Goal: Information Seeking & Learning: Learn about a topic

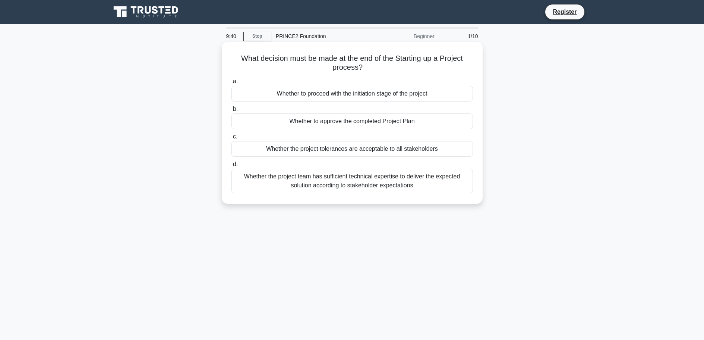
click at [350, 99] on div "Whether to proceed with the initiation stage of the project" at bounding box center [353, 94] width 242 height 16
click at [232, 84] on input "a. Whether to proceed with the initiation stage of the project" at bounding box center [232, 81] width 0 height 5
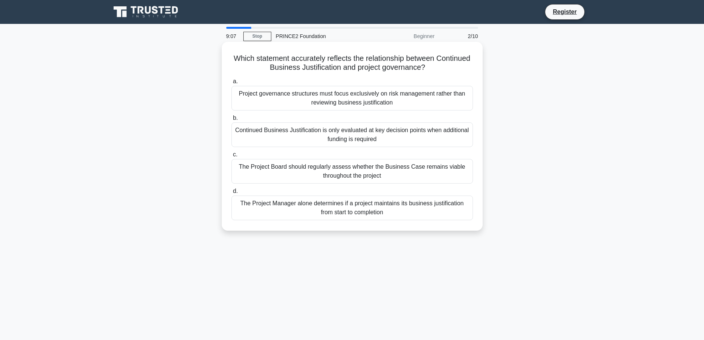
click at [364, 172] on div "The Project Board should regularly assess whether the Business Case remains via…" at bounding box center [353, 171] width 242 height 25
click at [232, 157] on input "c. The Project Board should regularly assess whether the Business Case remains …" at bounding box center [232, 154] width 0 height 5
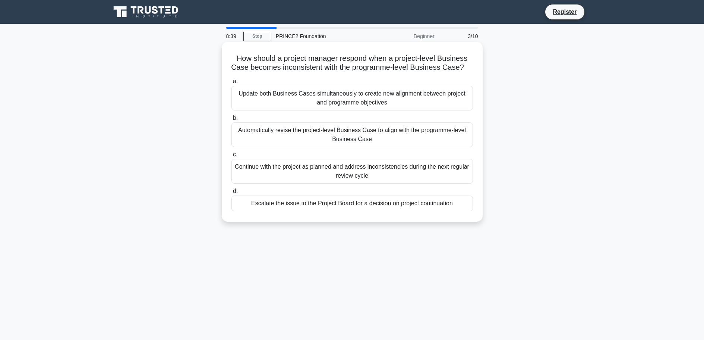
click at [379, 211] on div "Escalate the issue to the Project Board for a decision on project continuation" at bounding box center [353, 203] width 242 height 16
click at [232, 193] on input "d. Escalate the issue to the Project Board for a decision on project continuati…" at bounding box center [232, 191] width 0 height 5
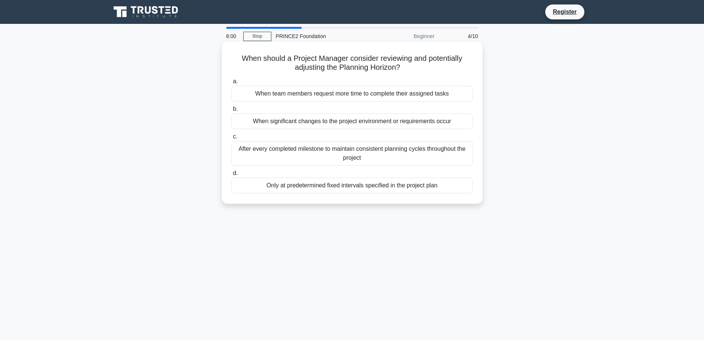
click at [406, 124] on div "When significant changes to the project environment or requirements occur" at bounding box center [353, 121] width 242 height 16
click at [232, 111] on input "b. When significant changes to the project environment or requirements occur" at bounding box center [232, 109] width 0 height 5
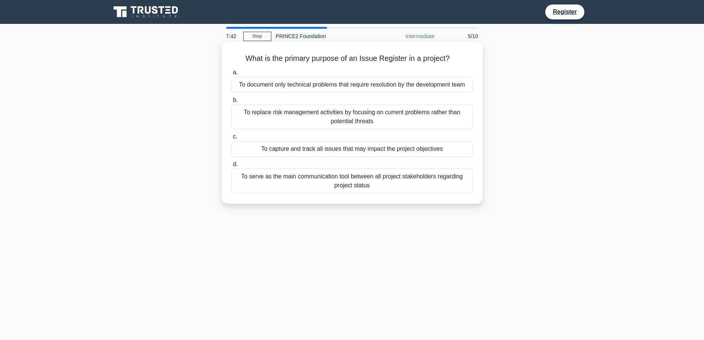
click at [407, 151] on div "To capture and track all issues that may impact the project objectives" at bounding box center [353, 149] width 242 height 16
click at [232, 139] on input "c. To capture and track all issues that may impact the project objectives" at bounding box center [232, 136] width 0 height 5
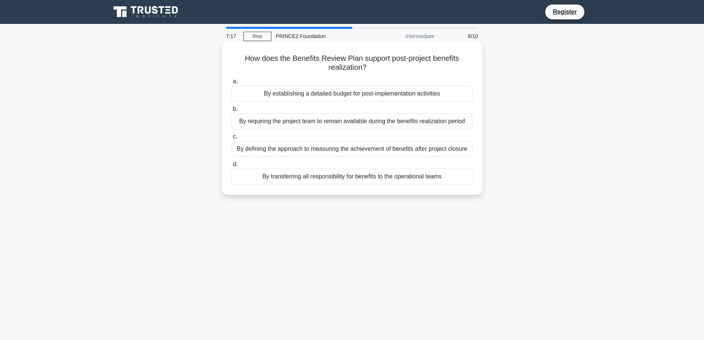
click at [345, 151] on div "By defining the approach to measuring the achievement of benefits after project…" at bounding box center [353, 149] width 242 height 16
click at [232, 139] on input "c. By defining the approach to measuring the achievement of benefits after proj…" at bounding box center [232, 136] width 0 height 5
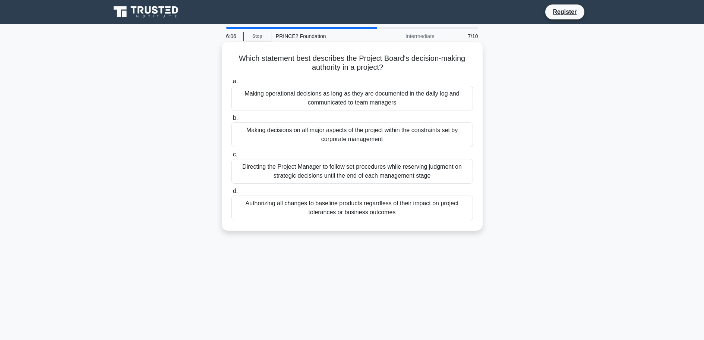
click at [341, 137] on div "Making decisions on all major aspects of the project within the constraints set…" at bounding box center [353, 134] width 242 height 25
click at [232, 120] on input "b. Making decisions on all major aspects of the project within the constraints …" at bounding box center [232, 118] width 0 height 5
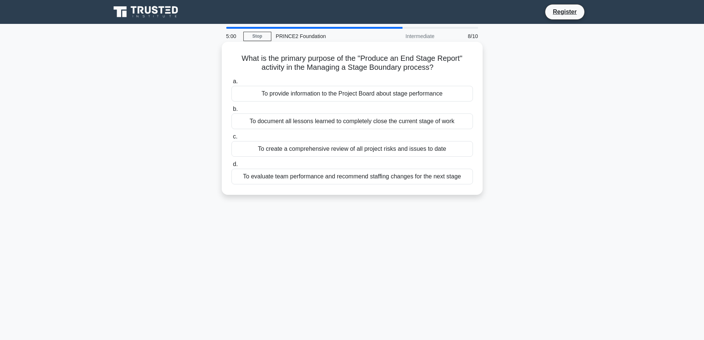
click at [339, 100] on div "To provide information to the Project Board about stage performance" at bounding box center [353, 94] width 242 height 16
click at [232, 84] on input "a. To provide information to the Project Board about stage performance" at bounding box center [232, 81] width 0 height 5
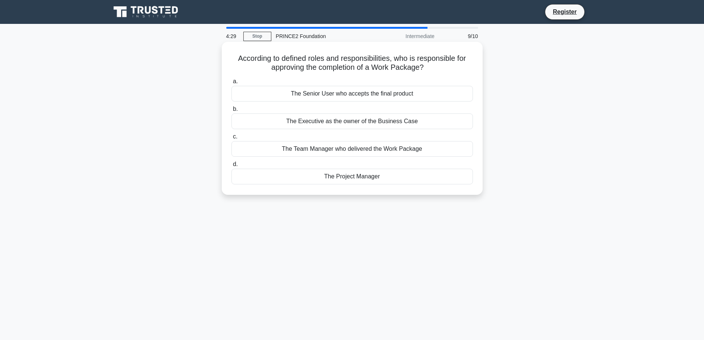
click at [384, 177] on div "The Project Manager" at bounding box center [353, 177] width 242 height 16
click at [232, 167] on input "d. The Project Manager" at bounding box center [232, 164] width 0 height 5
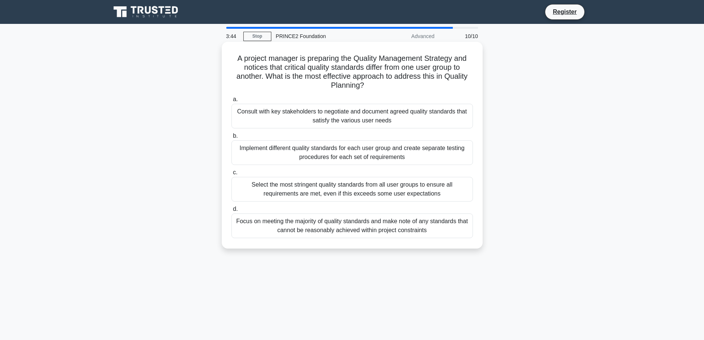
click at [380, 116] on div "Consult with key stakeholders to negotiate and document agreed quality standard…" at bounding box center [353, 116] width 242 height 25
click at [232, 102] on input "a. Consult with key stakeholders to negotiate and document agreed quality stand…" at bounding box center [232, 99] width 0 height 5
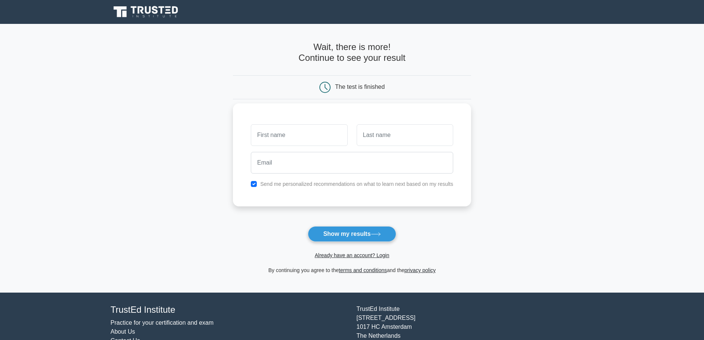
click at [320, 133] on input "text" at bounding box center [299, 135] width 97 height 22
type input "favour"
click at [292, 166] on input "email" at bounding box center [352, 163] width 202 height 22
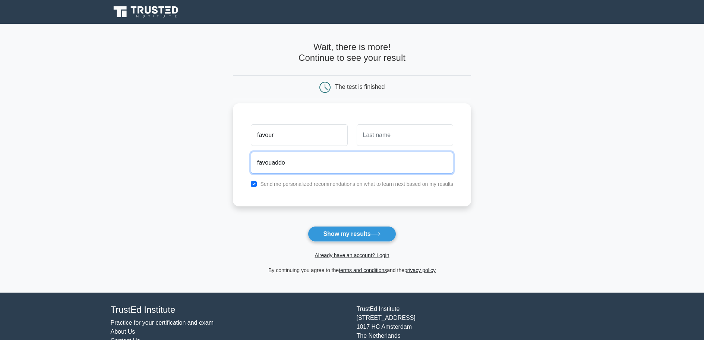
click at [274, 162] on input "favouaddo" at bounding box center [352, 163] width 202 height 22
click at [287, 163] on input "favouraddo" at bounding box center [352, 163] width 202 height 22
type input "favouraddo1@gmail.com"
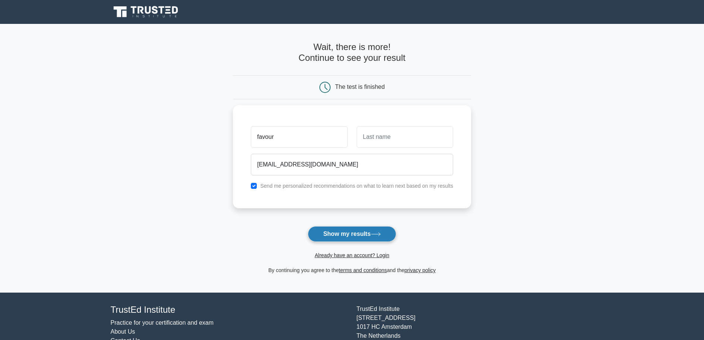
click at [344, 231] on button "Show my results" at bounding box center [352, 234] width 88 height 16
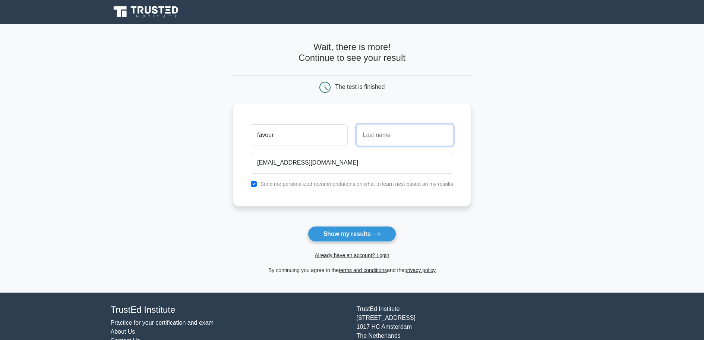
click at [397, 129] on input "text" at bounding box center [405, 135] width 97 height 22
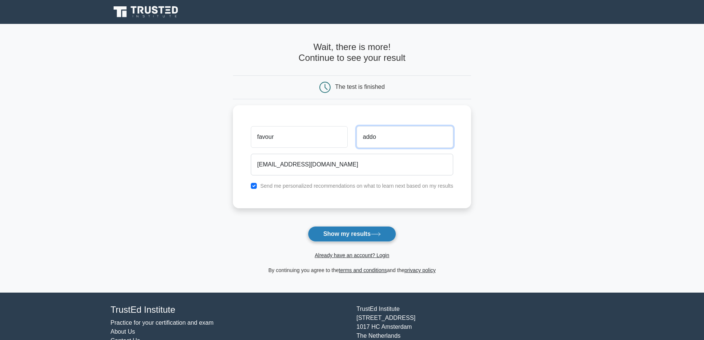
type input "addo"
click at [374, 237] on button "Show my results" at bounding box center [352, 234] width 88 height 16
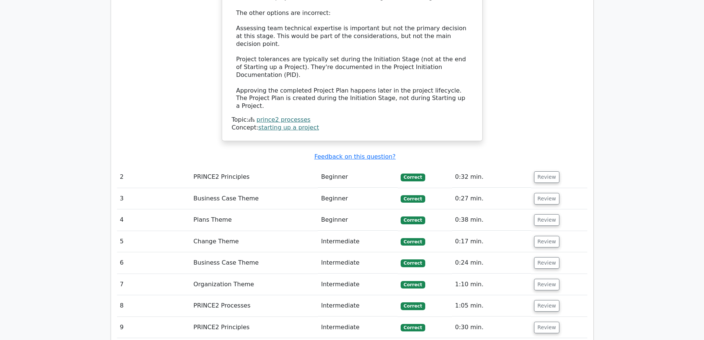
scroll to position [932, 0]
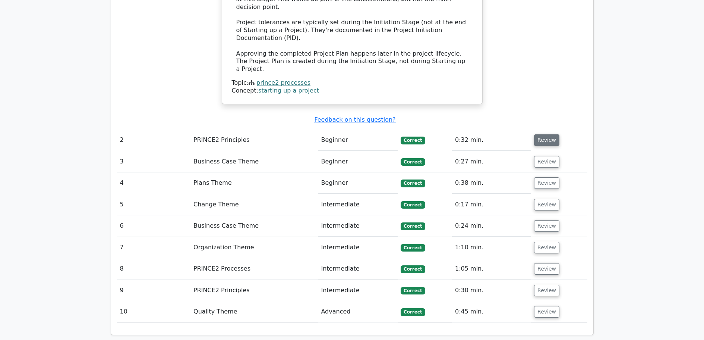
click at [554, 134] on button "Review" at bounding box center [546, 140] width 25 height 12
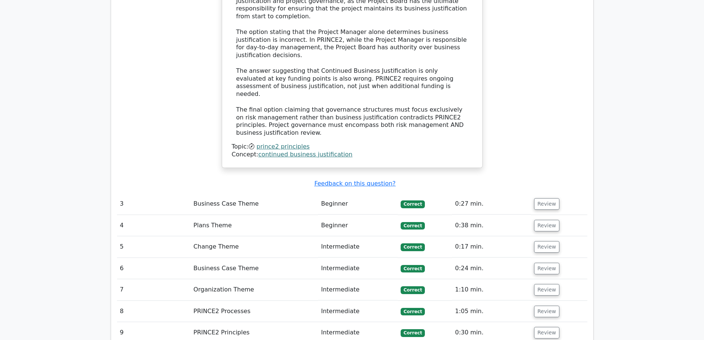
scroll to position [1342, 0]
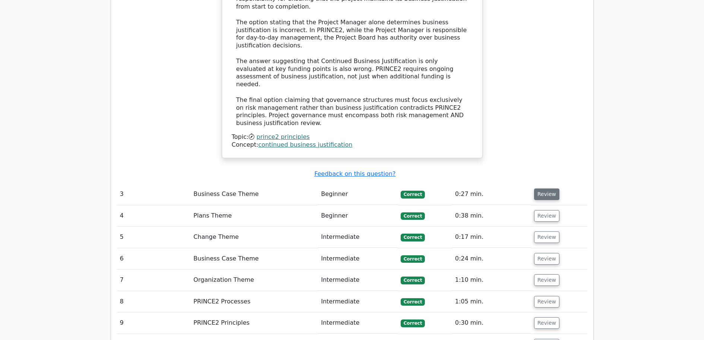
click at [543, 188] on button "Review" at bounding box center [546, 194] width 25 height 12
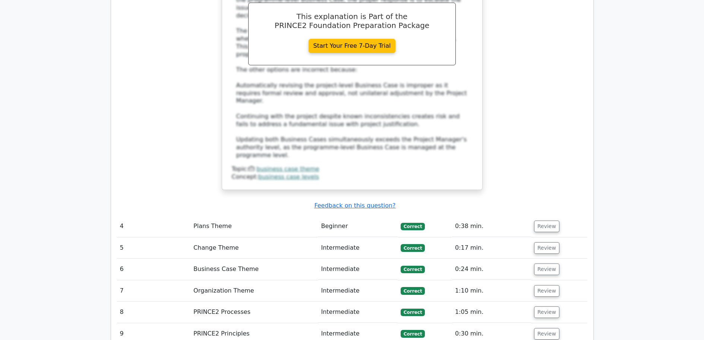
scroll to position [1790, 0]
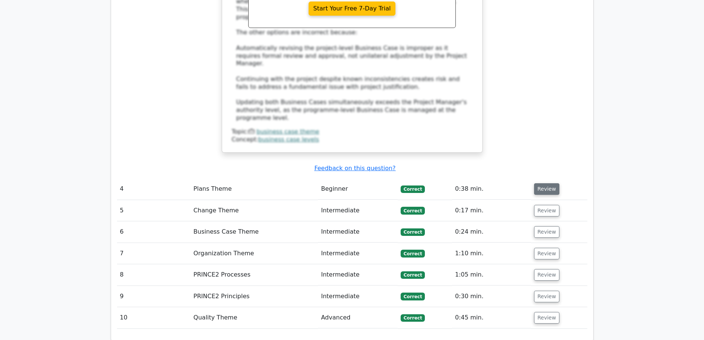
click at [548, 183] on button "Review" at bounding box center [546, 189] width 25 height 12
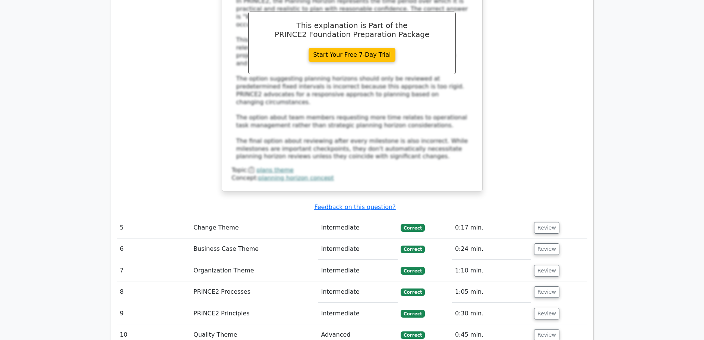
scroll to position [2162, 0]
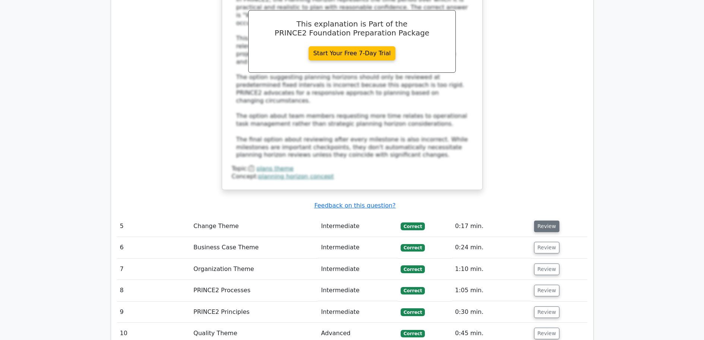
click at [547, 220] on button "Review" at bounding box center [546, 226] width 25 height 12
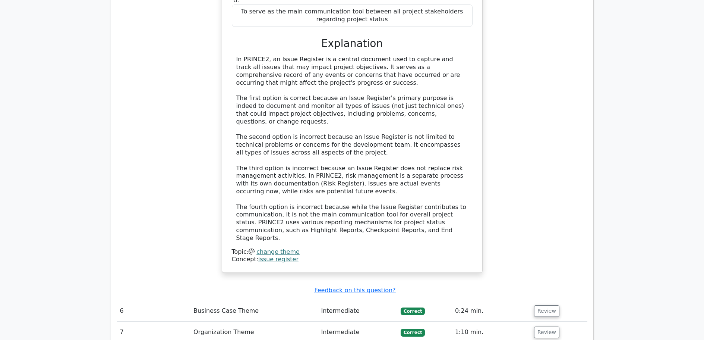
scroll to position [2535, 0]
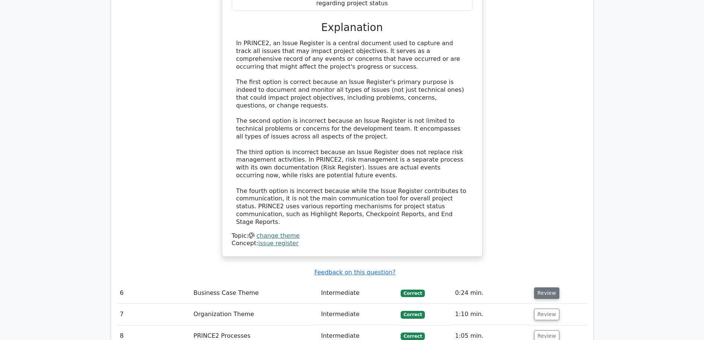
click at [545, 287] on button "Review" at bounding box center [546, 293] width 25 height 12
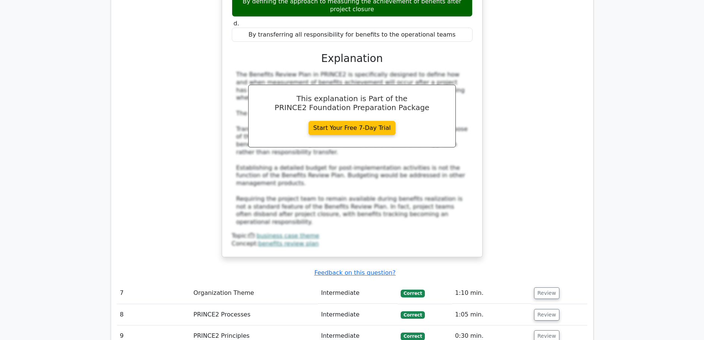
scroll to position [2945, 0]
click at [551, 282] on td "Review" at bounding box center [559, 292] width 56 height 21
click at [544, 287] on button "Review" at bounding box center [546, 293] width 25 height 12
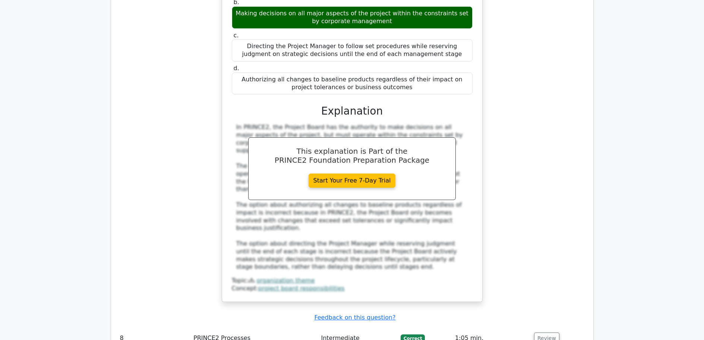
scroll to position [3318, 0]
click at [548, 332] on button "Review" at bounding box center [546, 338] width 25 height 12
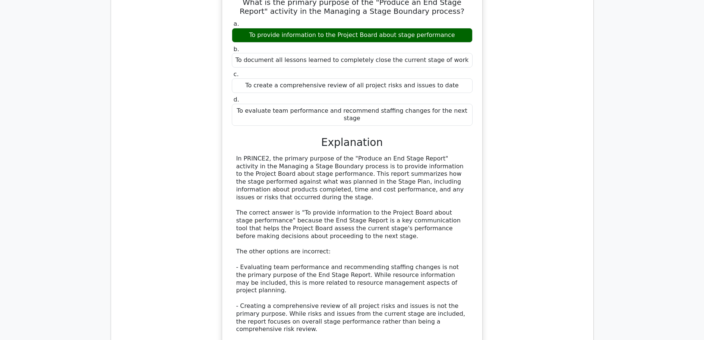
scroll to position [3691, 0]
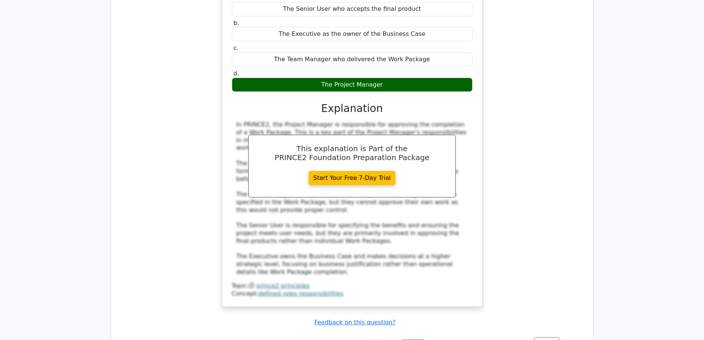
scroll to position [4176, 0]
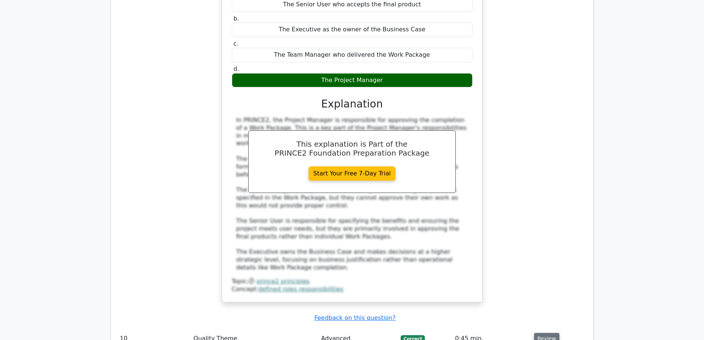
click at [543, 333] on button "Review" at bounding box center [546, 339] width 25 height 12
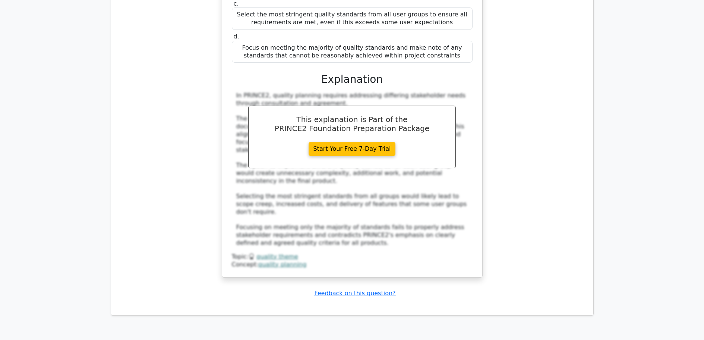
scroll to position [4660, 0]
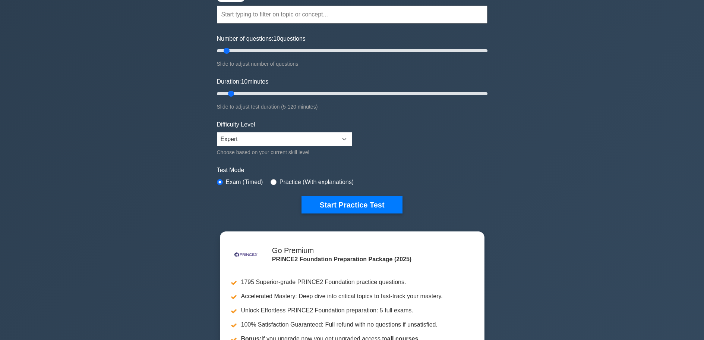
scroll to position [75, 0]
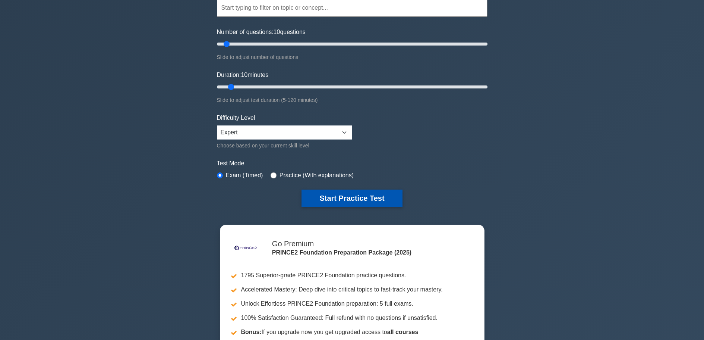
click at [361, 196] on button "Start Practice Test" at bounding box center [352, 197] width 101 height 17
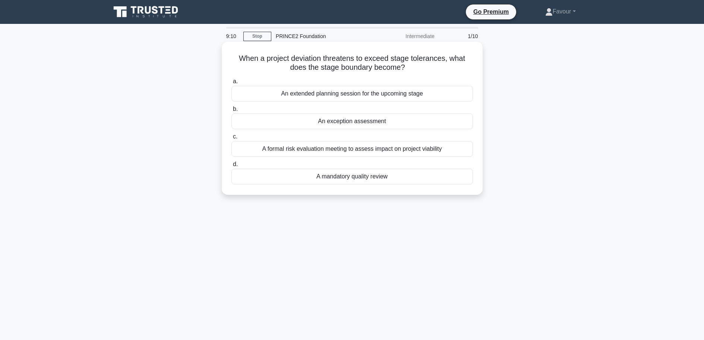
click at [347, 121] on div "An exception assessment" at bounding box center [353, 121] width 242 height 16
click at [232, 111] on input "b. An exception assessment" at bounding box center [232, 109] width 0 height 5
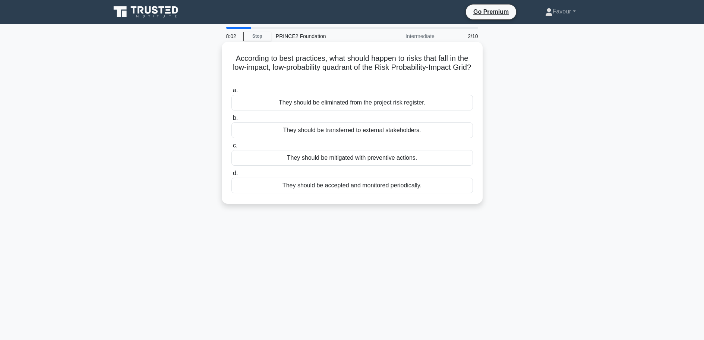
click at [387, 189] on div "They should be accepted and monitored periodically." at bounding box center [353, 185] width 242 height 16
click at [232, 176] on input "d. They should be accepted and monitored periodically." at bounding box center [232, 173] width 0 height 5
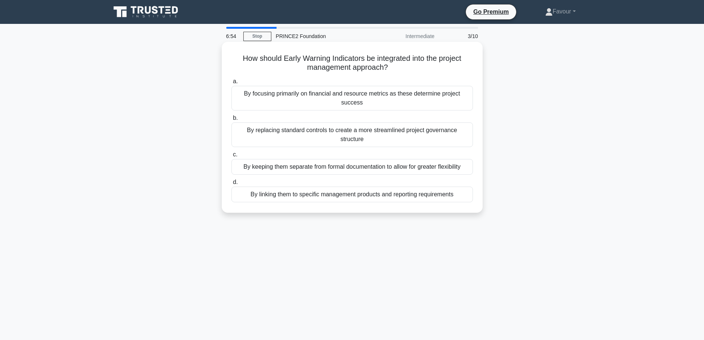
click at [397, 186] on div "By linking them to specific management products and reporting requirements" at bounding box center [353, 194] width 242 height 16
click at [232, 185] on input "d. By linking them to specific management products and reporting requirements" at bounding box center [232, 182] width 0 height 5
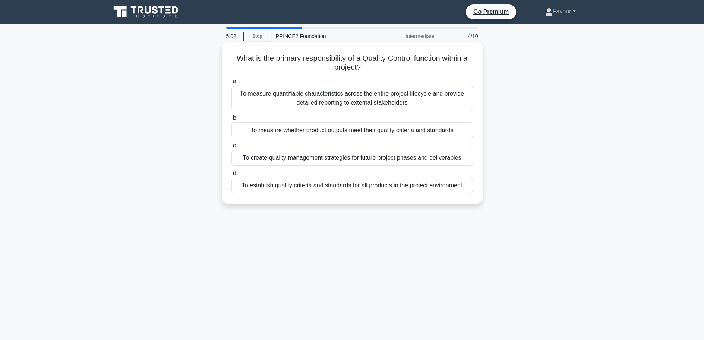
click at [431, 131] on div "To measure whether product outputs meet their quality criteria and standards" at bounding box center [353, 130] width 242 height 16
click at [232, 120] on input "b. To measure whether product outputs meet their quality criteria and standards" at bounding box center [232, 118] width 0 height 5
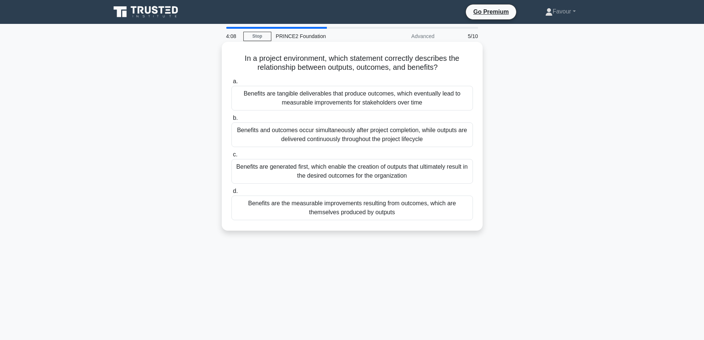
click at [427, 214] on div "Benefits are the measurable improvements resulting from outcomes, which are the…" at bounding box center [353, 207] width 242 height 25
click at [232, 193] on input "d. Benefits are the measurable improvements resulting from outcomes, which are …" at bounding box center [232, 191] width 0 height 5
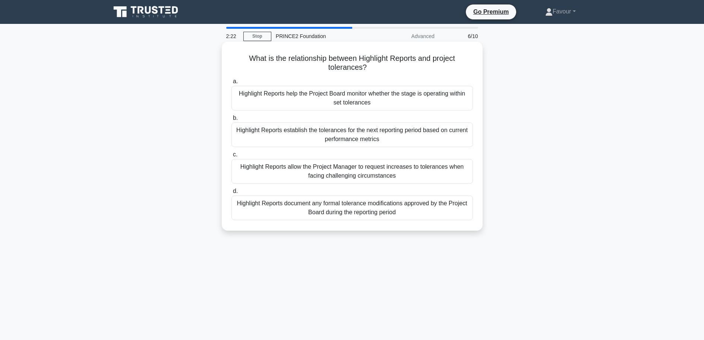
click at [392, 100] on div "Highlight Reports help the Project Board monitor whether the stage is operating…" at bounding box center [353, 98] width 242 height 25
click at [232, 84] on input "a. Highlight Reports help the Project Board monitor whether the stage is operat…" at bounding box center [232, 81] width 0 height 5
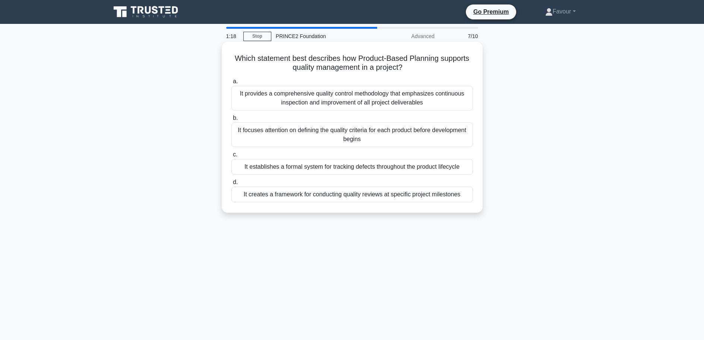
click at [419, 100] on div "It provides a comprehensive quality control methodology that emphasizes continu…" at bounding box center [353, 98] width 242 height 25
click at [232, 84] on input "a. It provides a comprehensive quality control methodology that emphasizes cont…" at bounding box center [232, 81] width 0 height 5
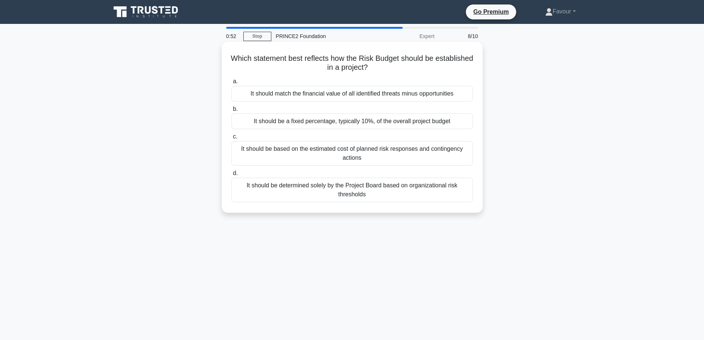
click at [394, 193] on div "It should be determined solely by the Project Board based on organizational ris…" at bounding box center [353, 189] width 242 height 25
click at [232, 176] on input "d. It should be determined solely by the Project Board based on organizational …" at bounding box center [232, 173] width 0 height 5
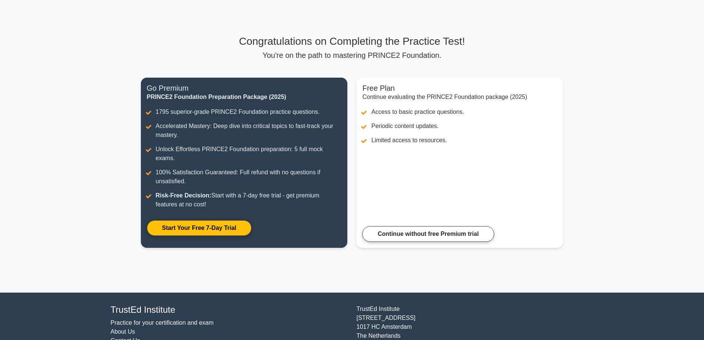
scroll to position [51, 0]
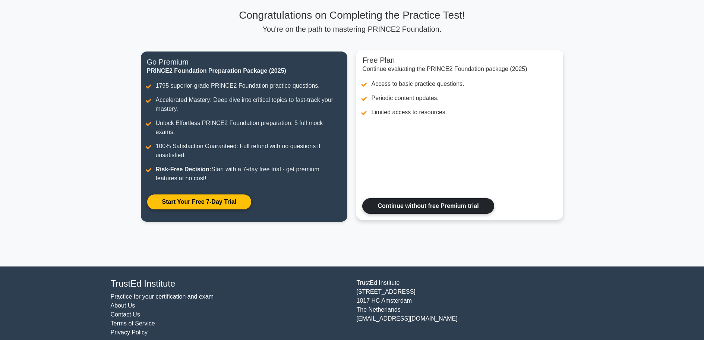
click at [461, 201] on link "Continue without free Premium trial" at bounding box center [428, 206] width 132 height 16
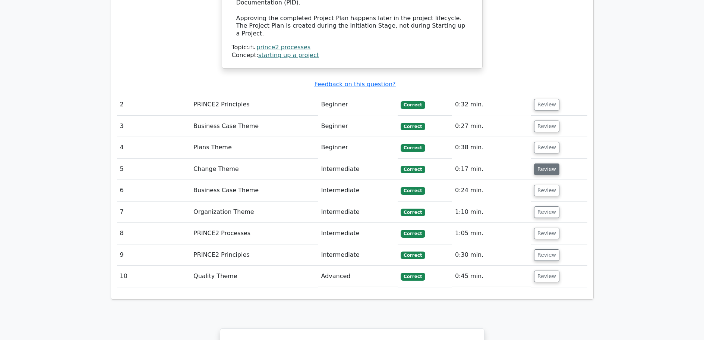
scroll to position [967, 0]
